Goal: Task Accomplishment & Management: Use online tool/utility

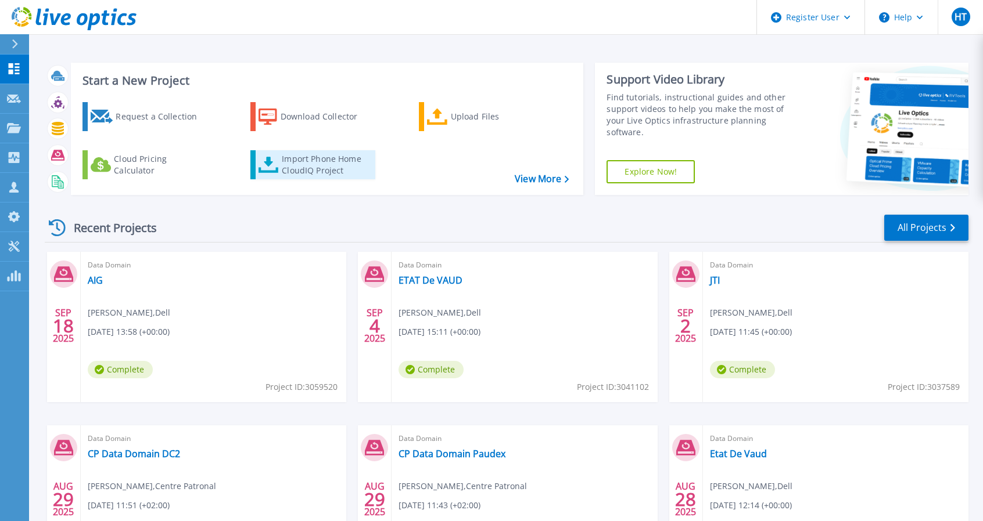
click at [322, 173] on div "Import Phone Home CloudIQ Project" at bounding box center [327, 164] width 91 height 23
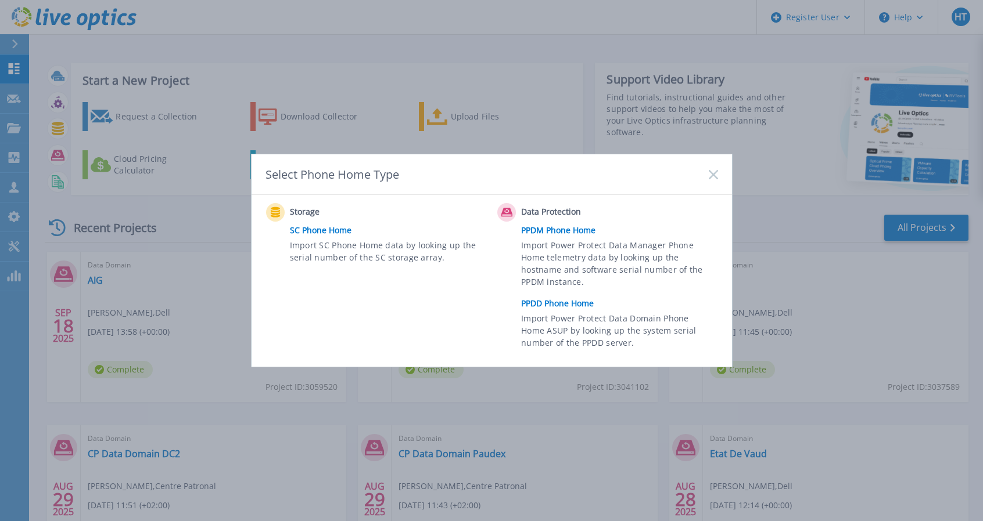
click at [538, 308] on link "PPDD Phone Home" at bounding box center [622, 303] width 202 height 17
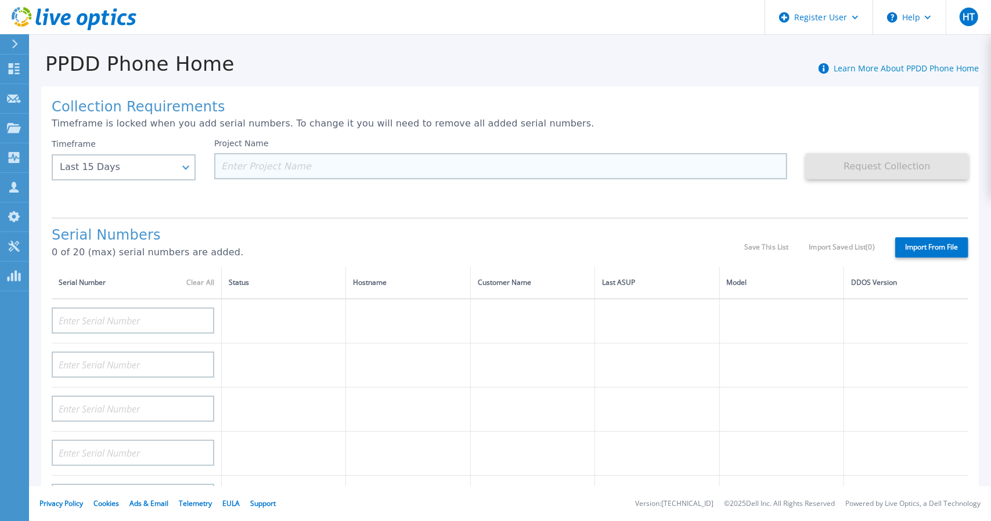
click at [305, 168] on input at bounding box center [500, 166] width 573 height 26
type input "H"
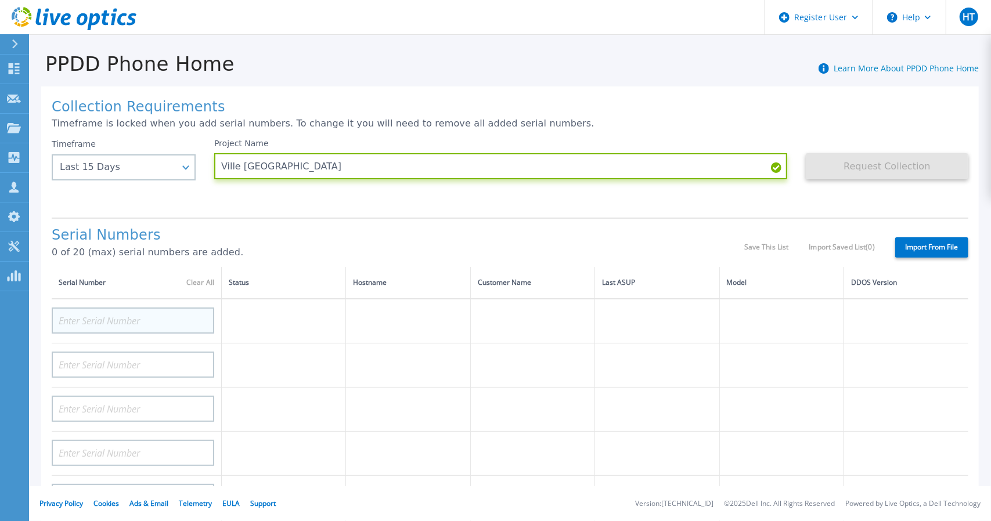
type input "Ville Fribourg"
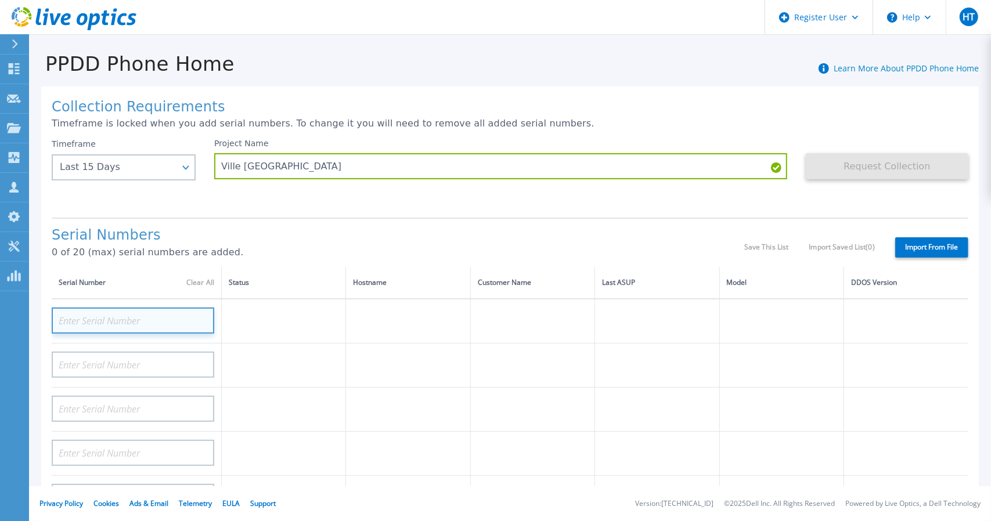
click at [125, 324] on input at bounding box center [133, 321] width 163 height 26
click at [133, 316] on input at bounding box center [133, 321] width 163 height 26
paste input "CRK00232019030"
type input "CRK00232019030"
click at [396, 246] on div "Serial Numbers 0 of 20 (max) serial numbers are added." at bounding box center [398, 247] width 693 height 39
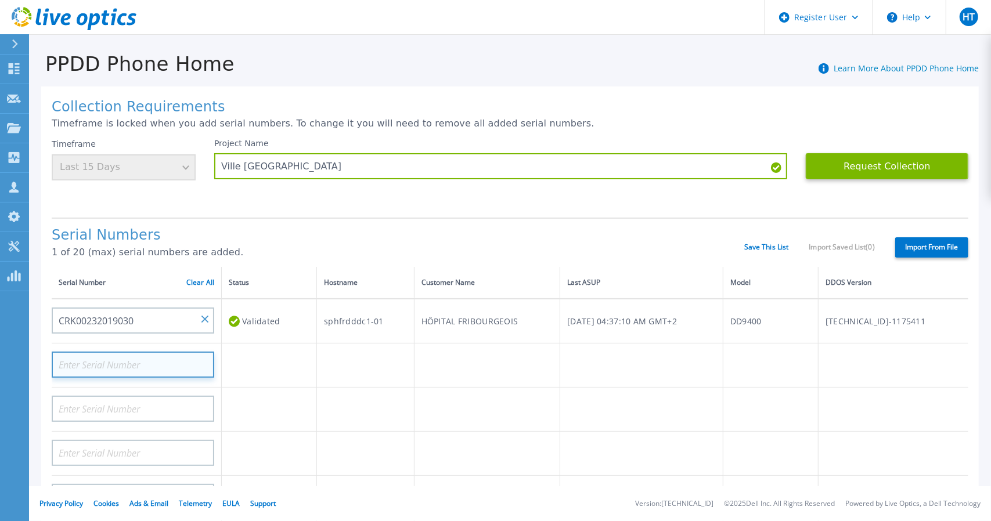
click at [140, 365] on input at bounding box center [133, 365] width 163 height 26
paste input "CRK00232019030"
type input "CRK00232019030"
drag, startPoint x: 140, startPoint y: 365, endPoint x: 30, endPoint y: 376, distance: 110.4
click at [30, 376] on div "Collection Requirements Timeframe is locked when you add serial numbers. To cha…" at bounding box center [510, 409] width 962 height 668
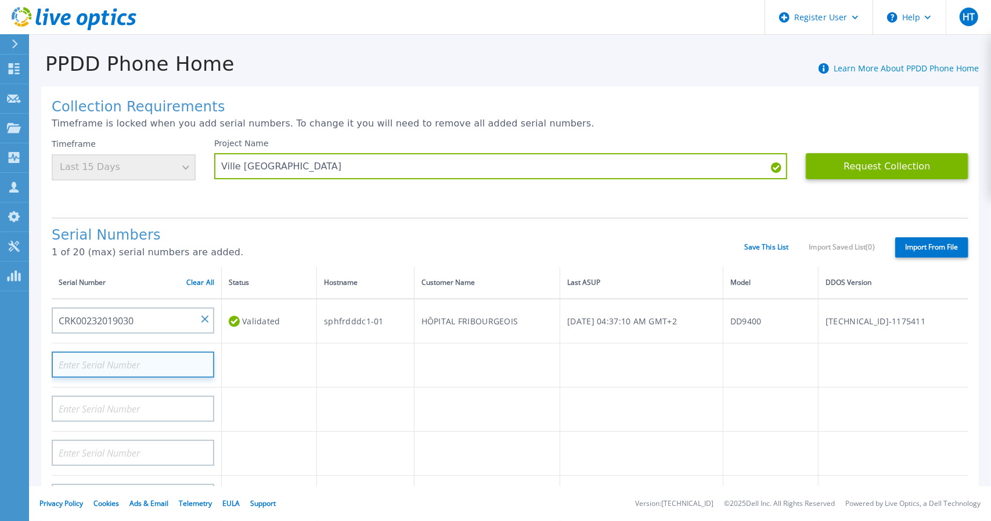
click at [160, 367] on input at bounding box center [133, 365] width 163 height 26
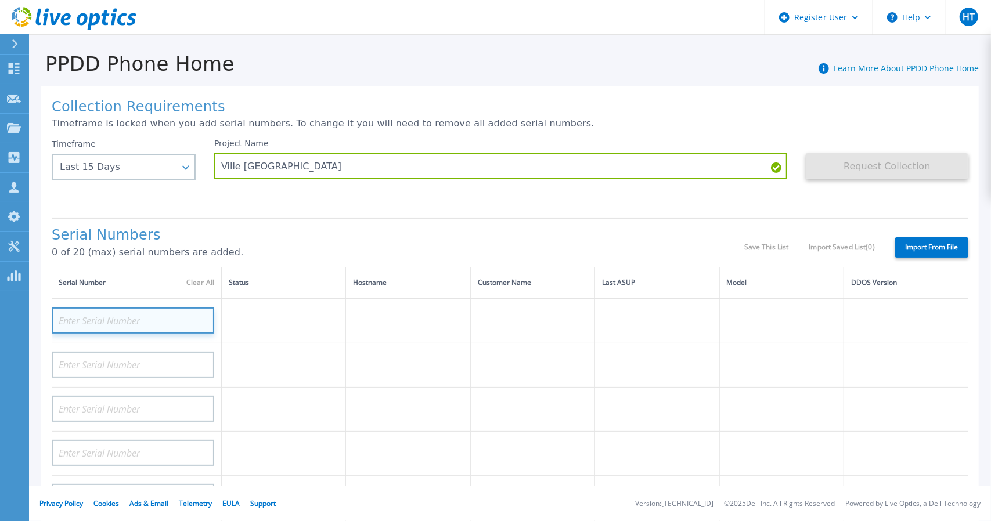
click at [138, 318] on input at bounding box center [133, 321] width 163 height 26
paste input "CRK00250422470"
type input "CRK00250422470"
click at [281, 359] on td at bounding box center [284, 366] width 124 height 44
